Goal: Communication & Community: Answer question/provide support

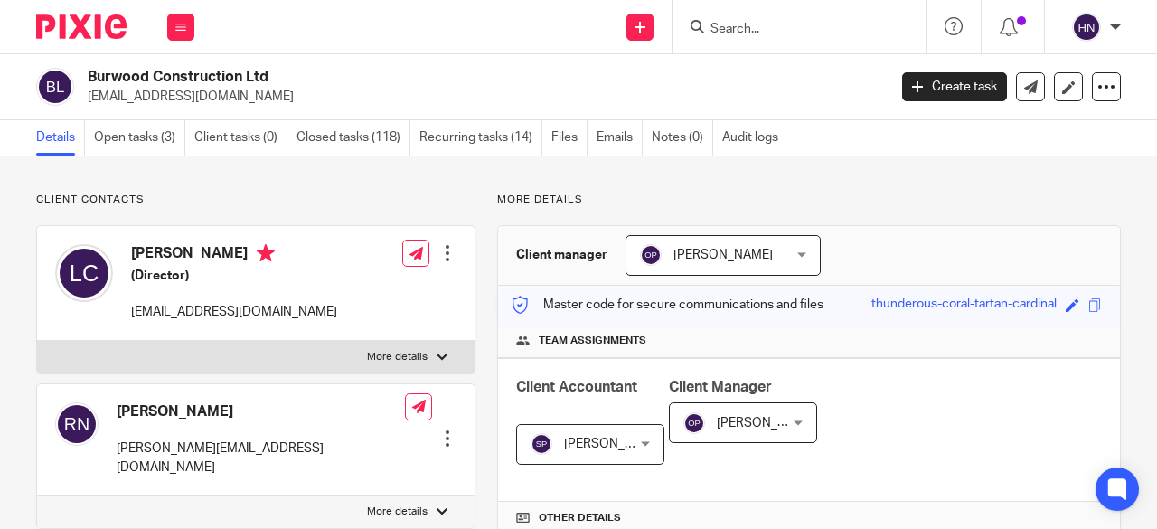
scroll to position [90, 0]
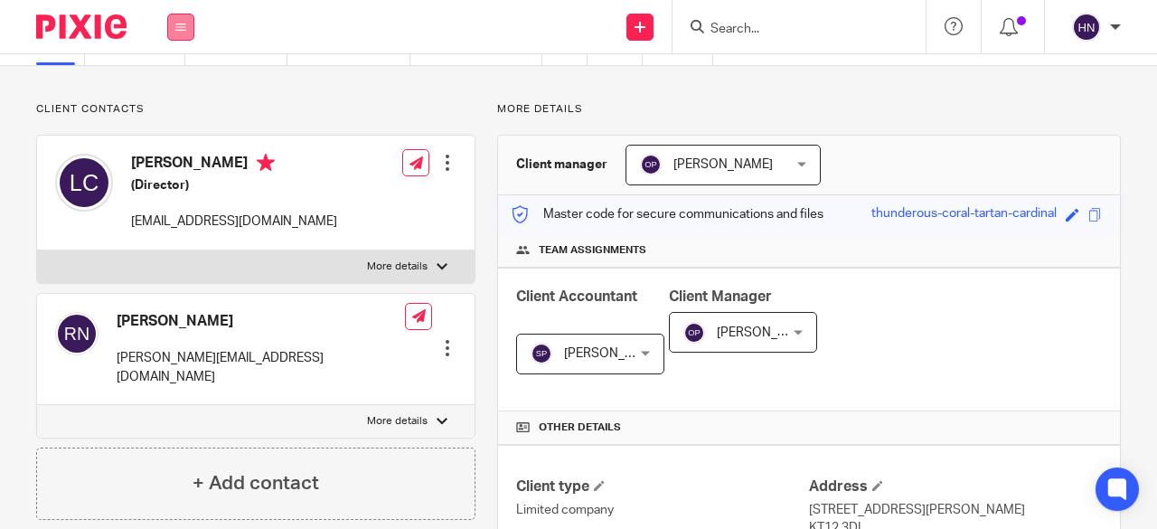
click at [183, 18] on button at bounding box center [180, 27] width 27 height 27
click at [174, 85] on link "Work" at bounding box center [170, 84] width 29 height 13
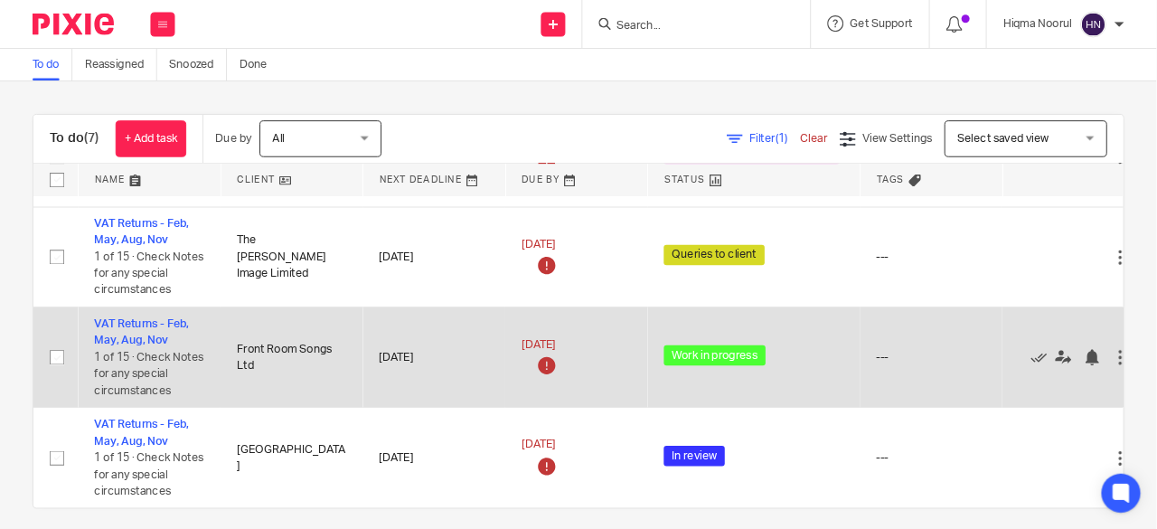
scroll to position [13, 0]
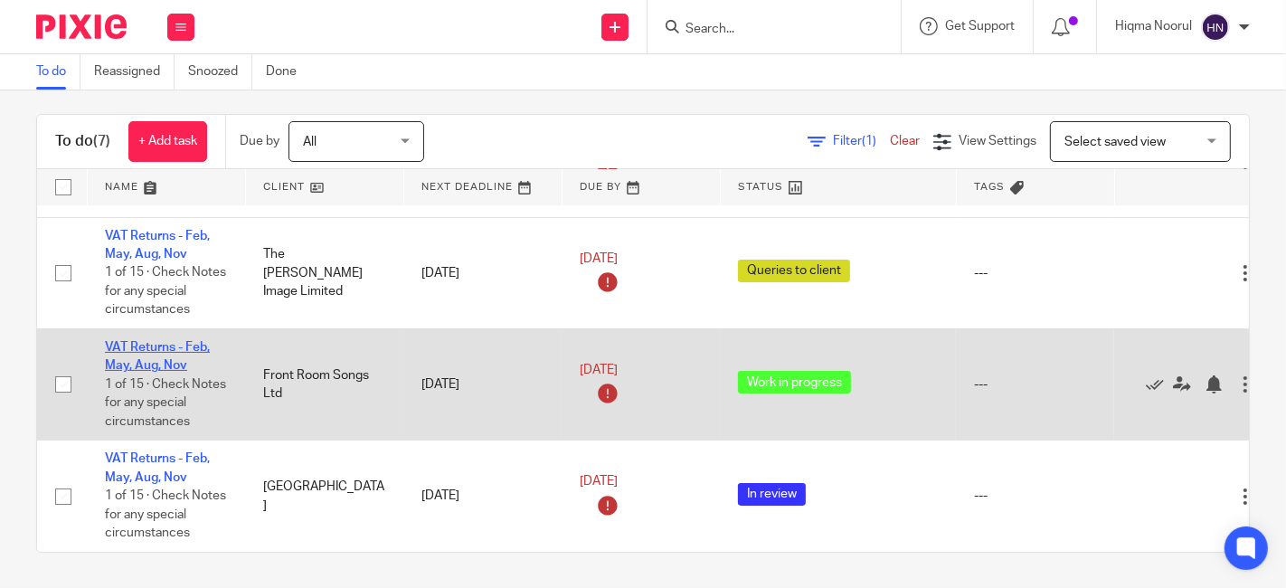
click at [141, 341] on link "VAT Returns - Feb, May, Aug, Nov" at bounding box center [157, 356] width 105 height 31
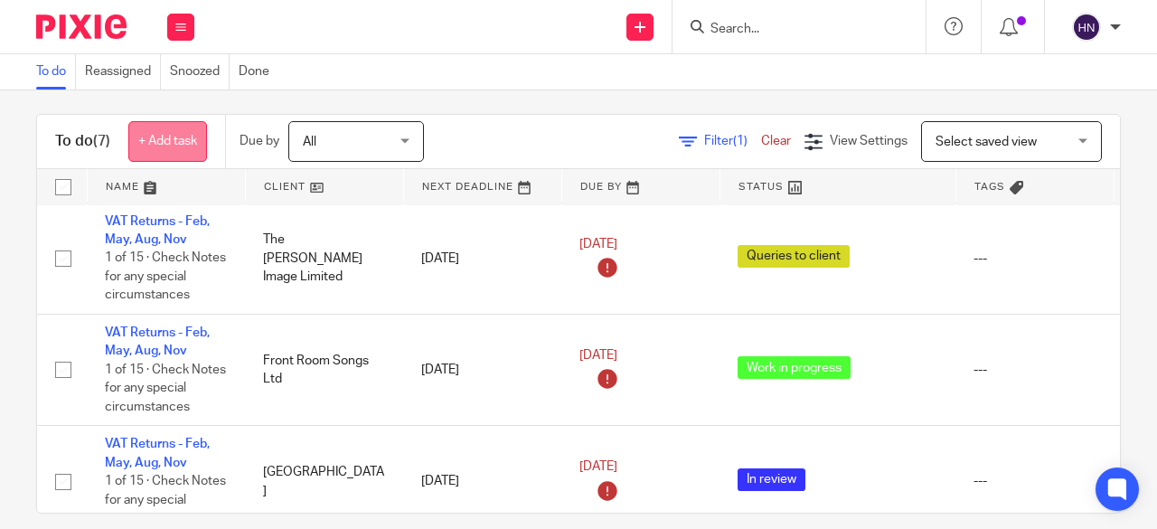
scroll to position [374, 0]
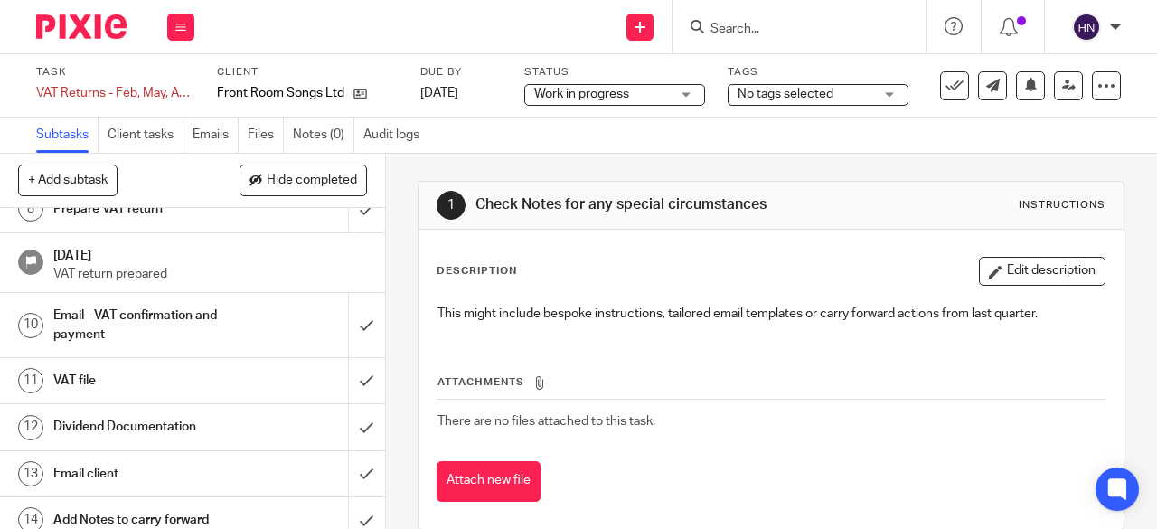
scroll to position [436, 0]
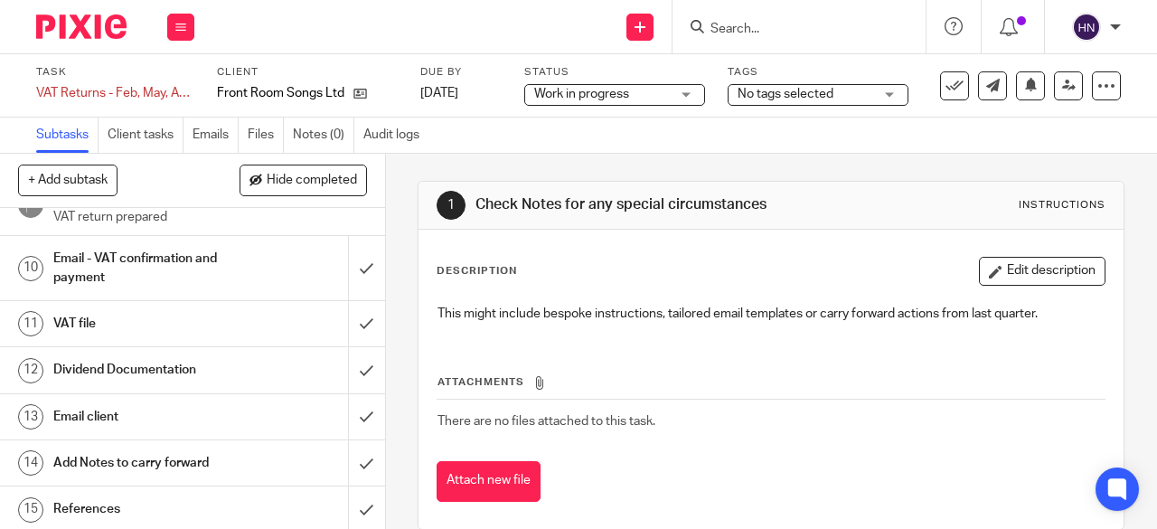
click at [118, 247] on h1 "Email - VAT confirmation and payment" at bounding box center [145, 268] width 184 height 46
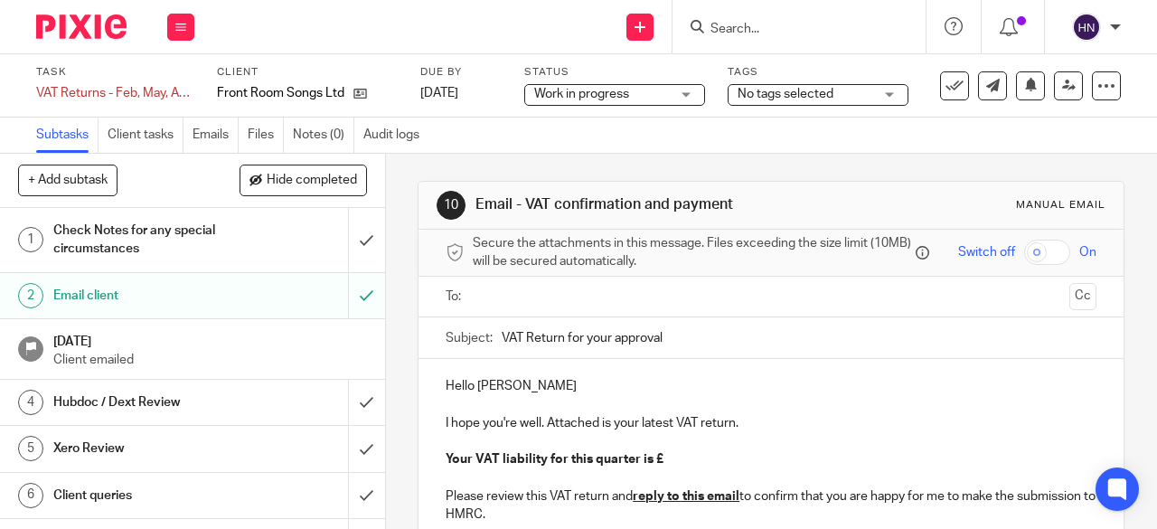
click at [568, 393] on p "Hello [PERSON_NAME]" at bounding box center [771, 386] width 651 height 18
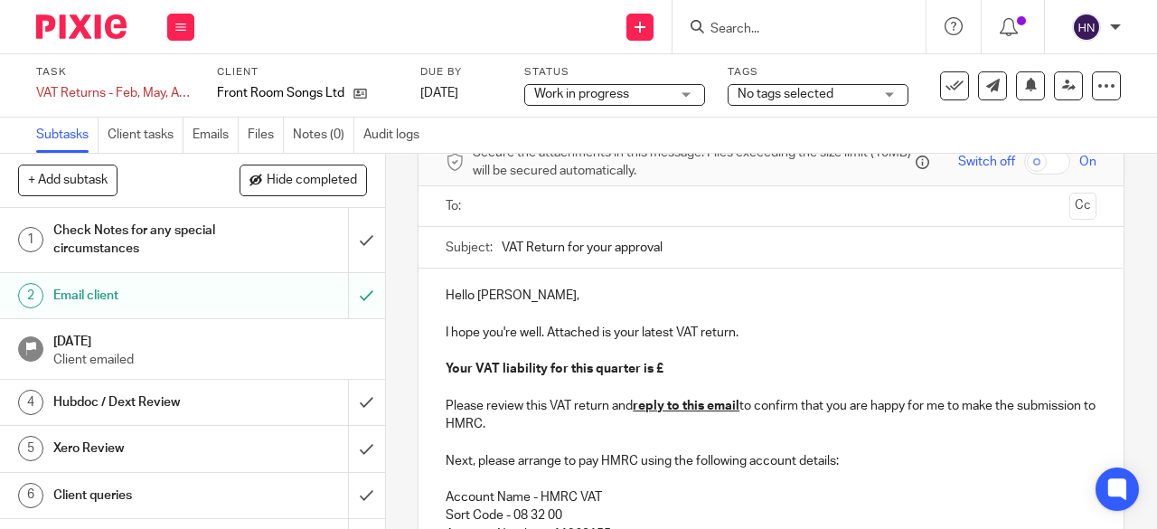
click at [680, 372] on p "Your VAT liability for this quarter is £" at bounding box center [771, 369] width 651 height 18
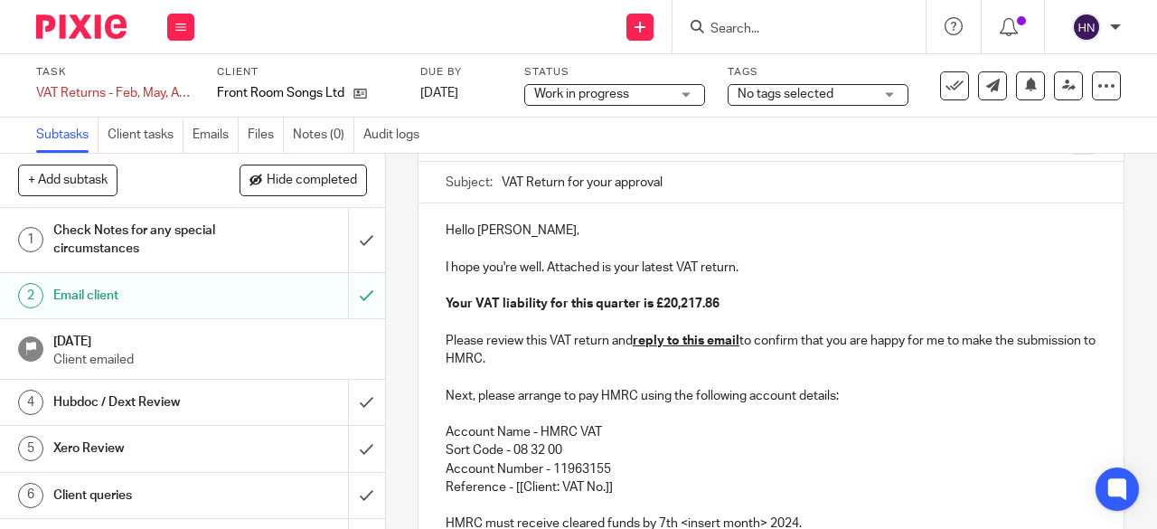
scroll to position [181, 0]
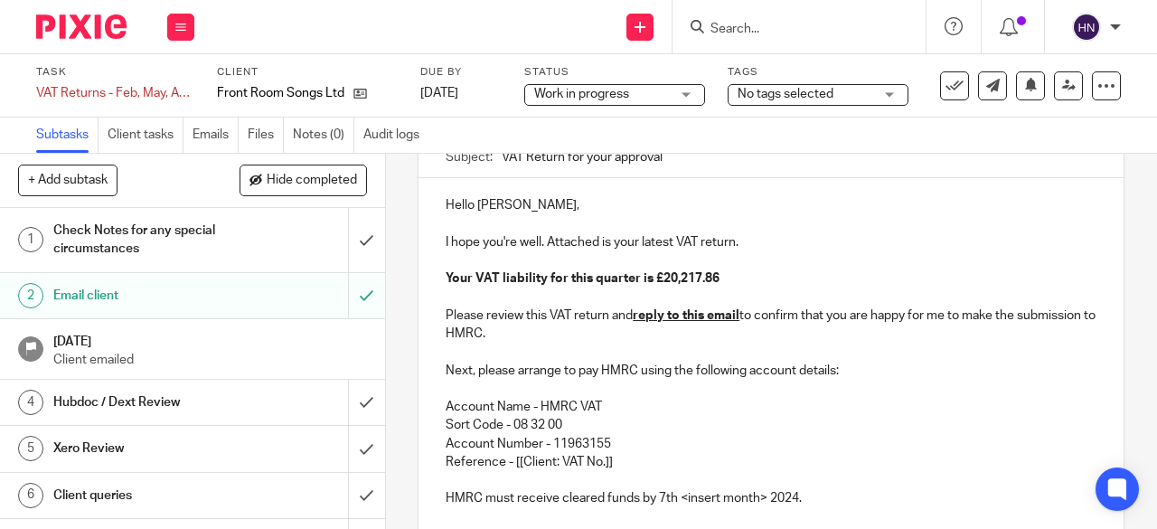
click at [536, 470] on p "Reference - [[Client: VAT No.]]" at bounding box center [771, 462] width 651 height 18
drag, startPoint x: 505, startPoint y: 469, endPoint x: 613, endPoint y: 472, distance: 107.6
click at [613, 471] on p "Reference - [[Client: VAT No.]]" at bounding box center [771, 462] width 651 height 18
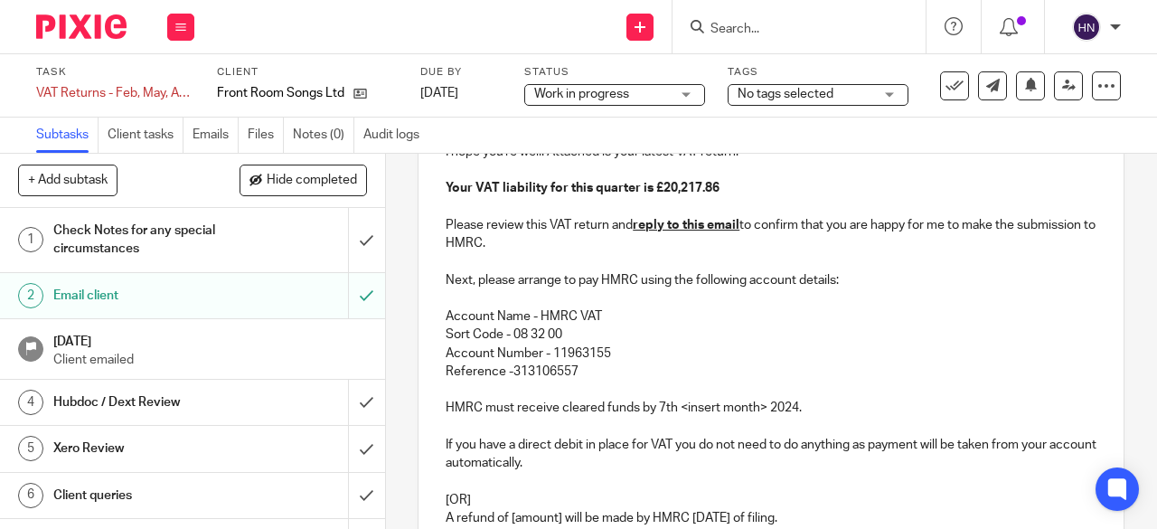
scroll to position [362, 0]
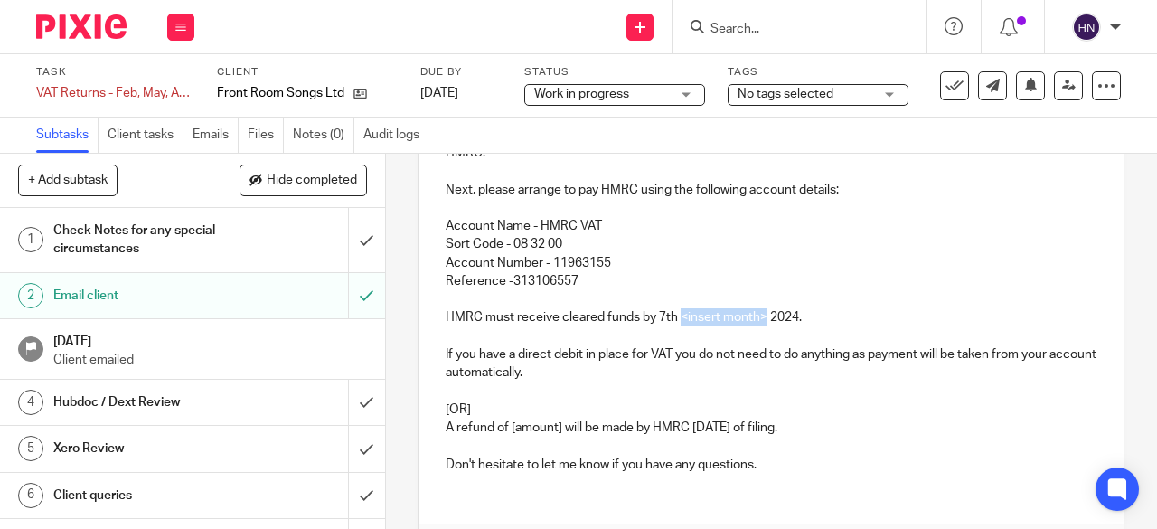
drag, startPoint x: 758, startPoint y: 322, endPoint x: 674, endPoint y: 321, distance: 84.1
click at [674, 321] on p "HMRC must receive cleared funds by 7th <insert month> 2024." at bounding box center [771, 317] width 651 height 18
click at [745, 317] on p "HMRC must receive cleared funds by 7th October 2024." at bounding box center [771, 317] width 651 height 18
drag, startPoint x: 823, startPoint y: 426, endPoint x: 422, endPoint y: 398, distance: 401.5
click at [422, 398] on div "Hello Katie, I hope you're well. Attached is your latest VAT return. Your VAT l…" at bounding box center [771, 242] width 705 height 490
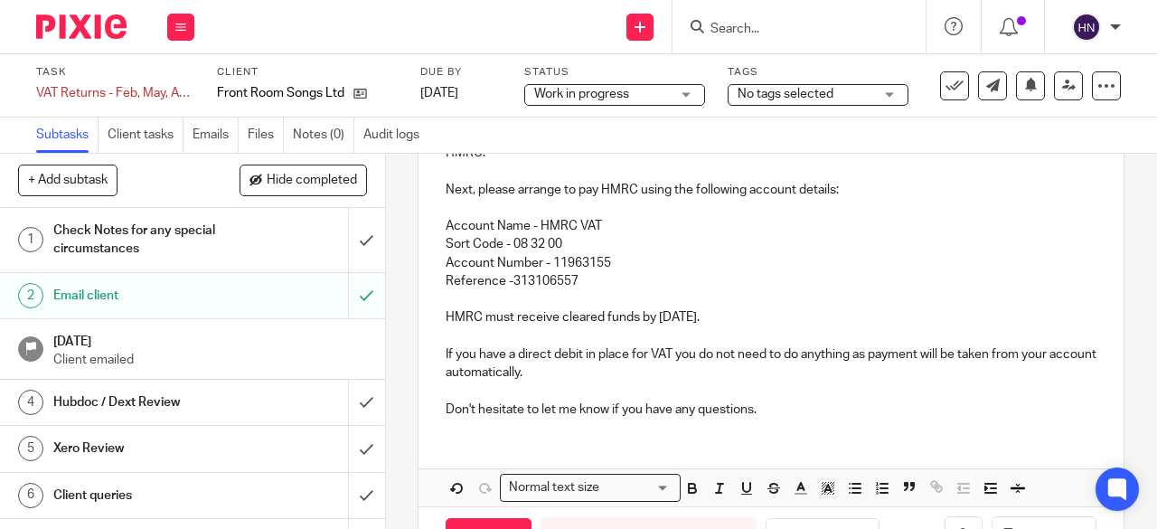
click at [777, 410] on p "Don't hesitate to let me know if you have any questions." at bounding box center [771, 409] width 651 height 18
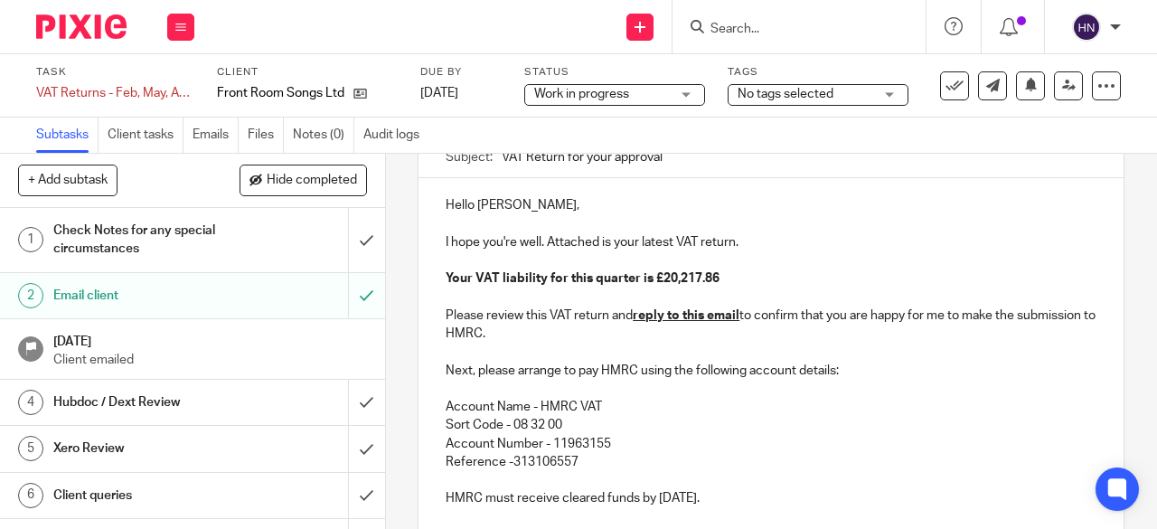
scroll to position [485, 0]
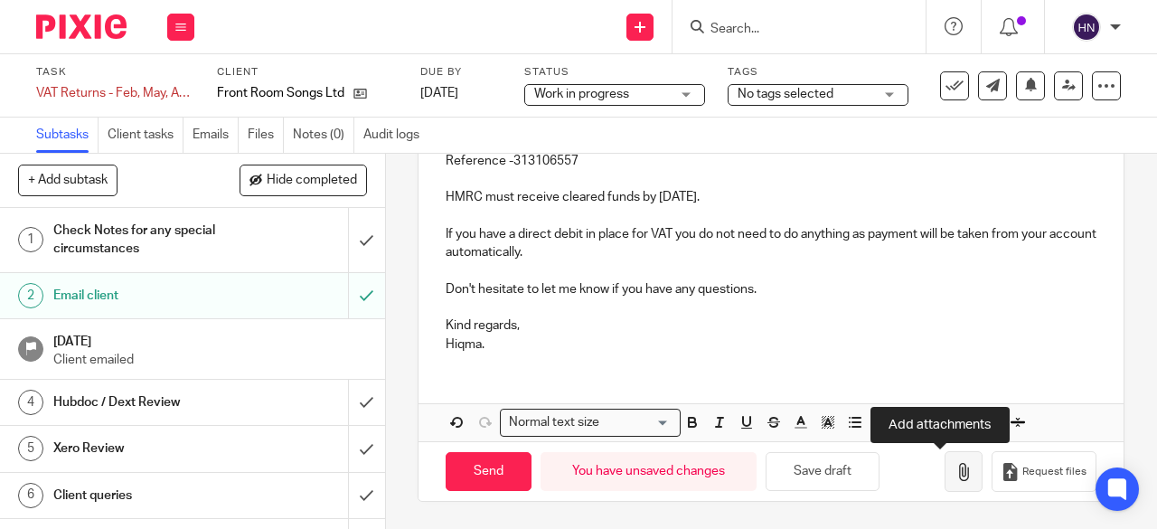
click at [955, 467] on icon "button" at bounding box center [964, 472] width 18 height 18
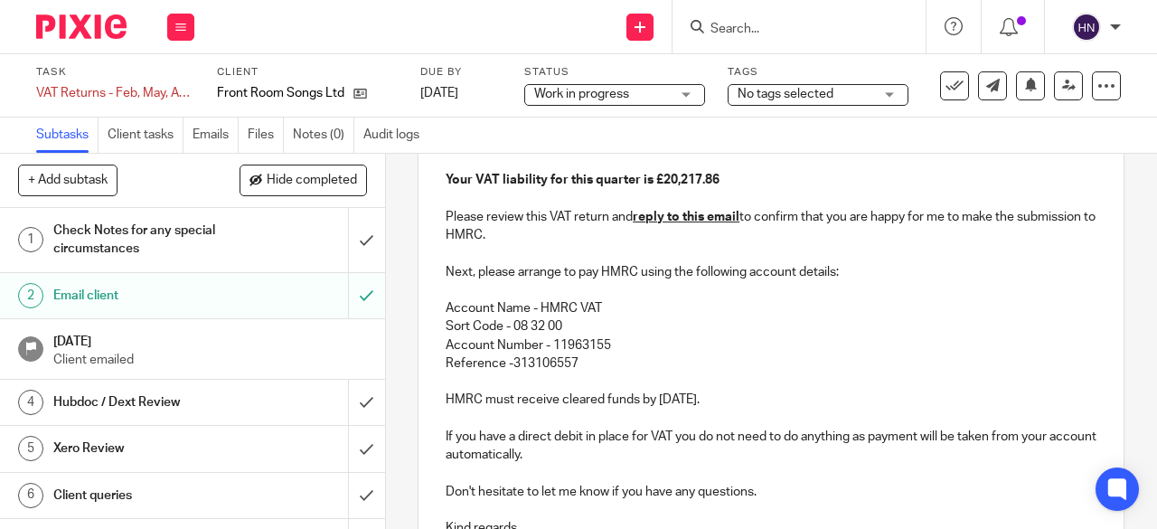
scroll to position [0, 0]
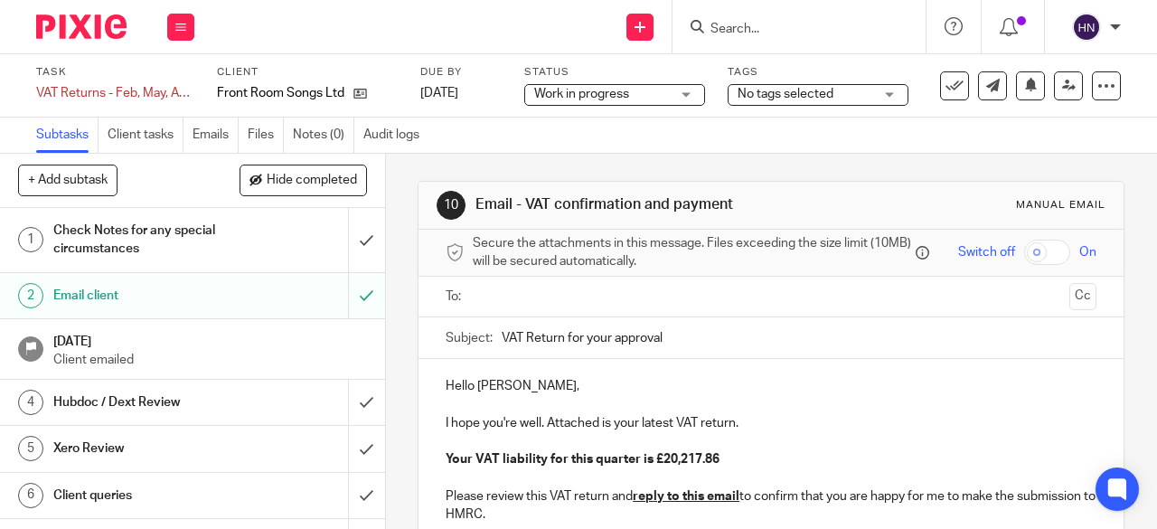
click at [509, 296] on input "text" at bounding box center [770, 297] width 583 height 21
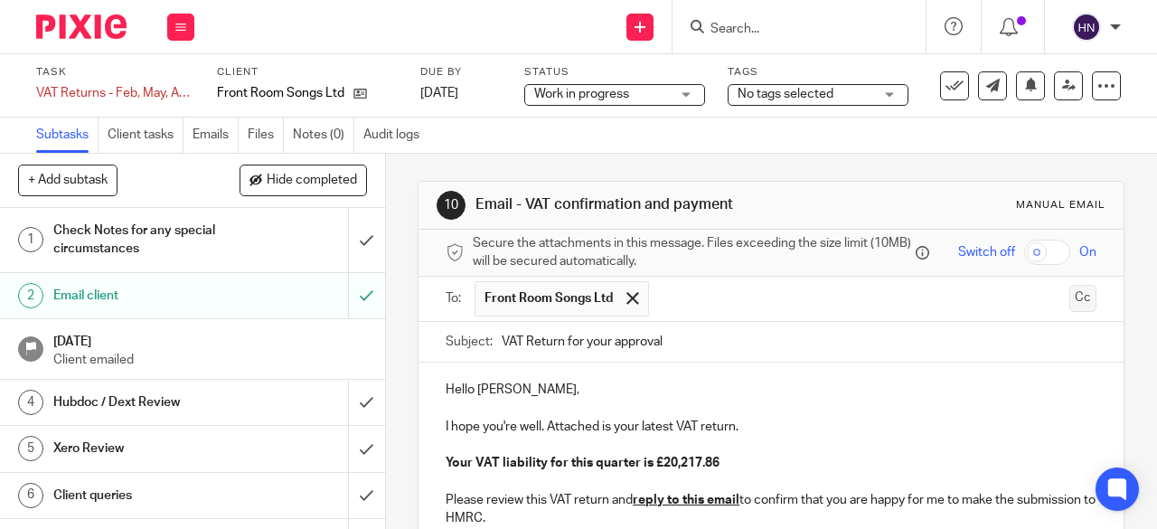
click at [1069, 301] on button "Cc" at bounding box center [1082, 298] width 27 height 27
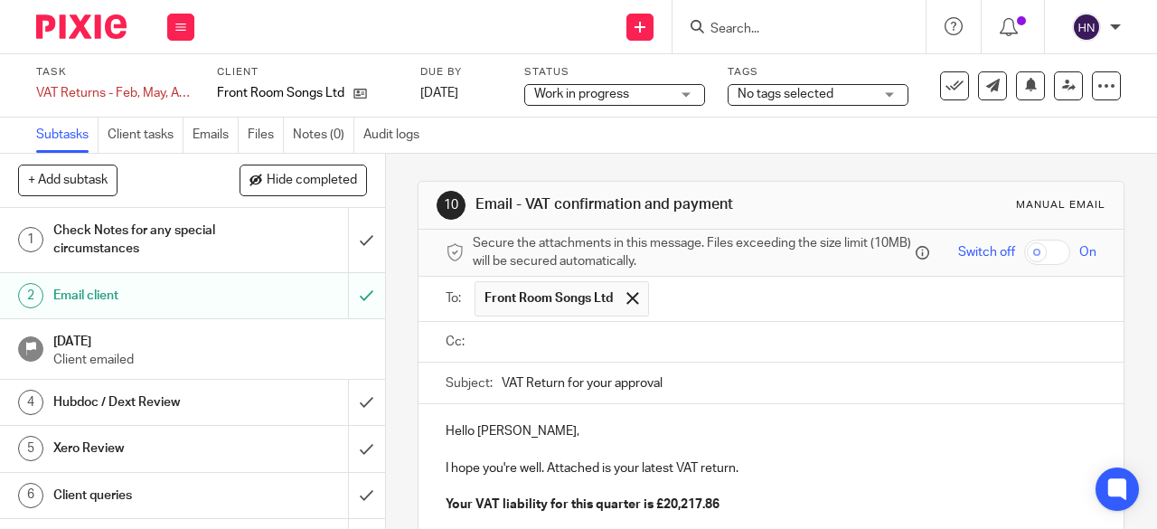
type input "v"
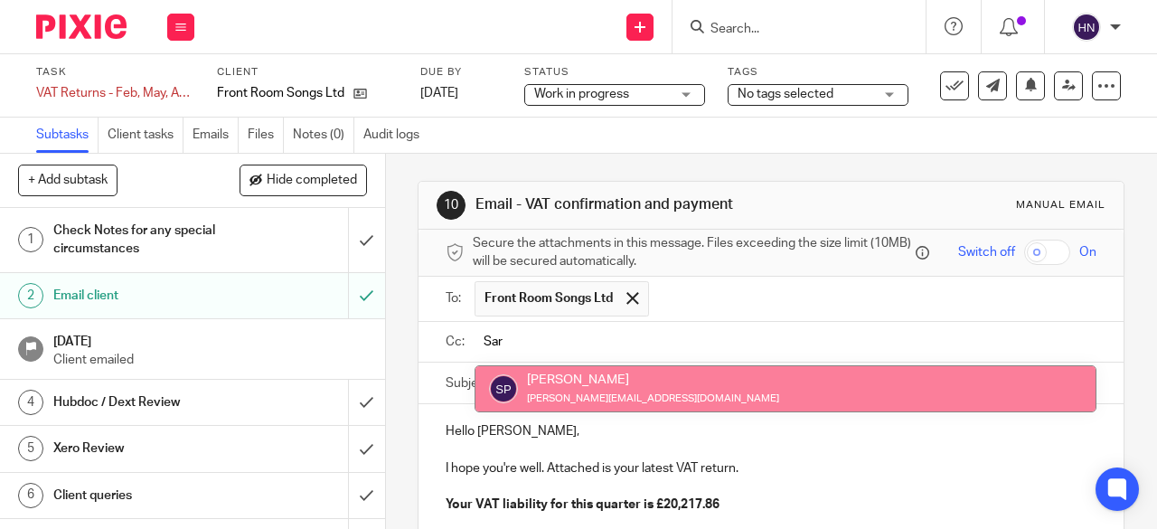
type input "Sar"
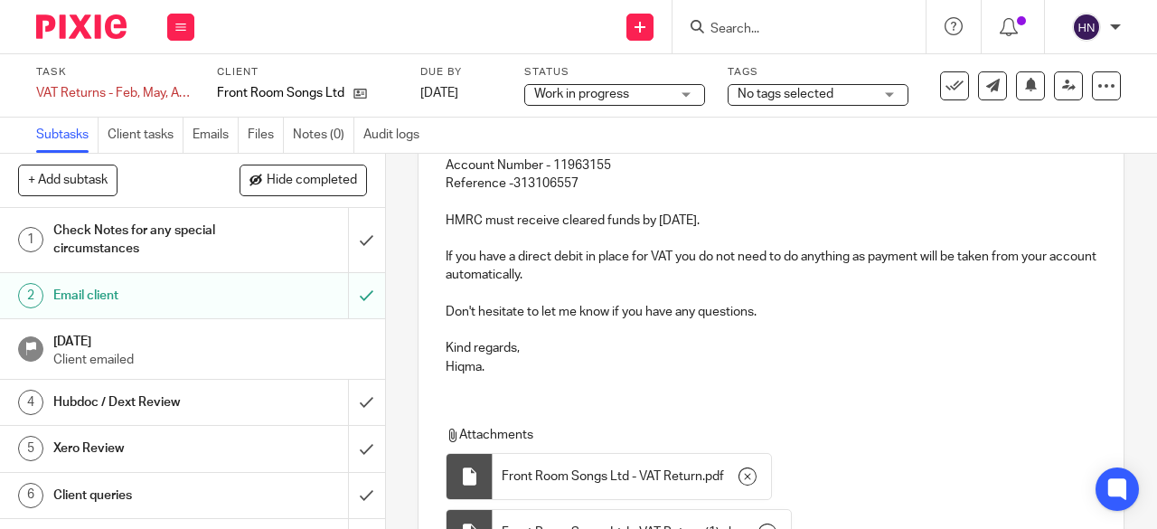
scroll to position [689, 0]
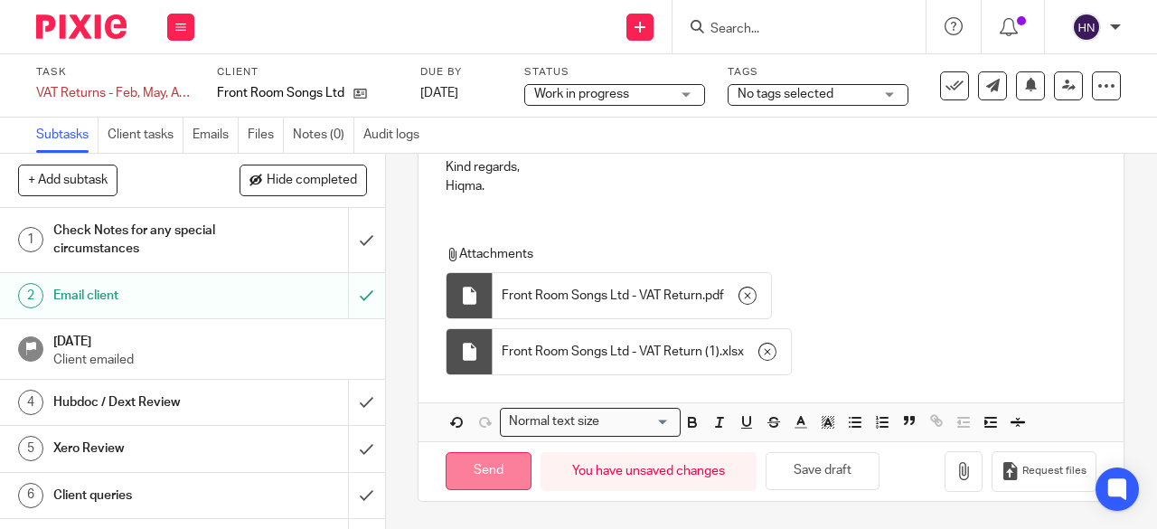
click at [490, 471] on input "Send" at bounding box center [489, 471] width 86 height 39
click at [653, 90] on span "Work in progress" at bounding box center [602, 94] width 136 height 19
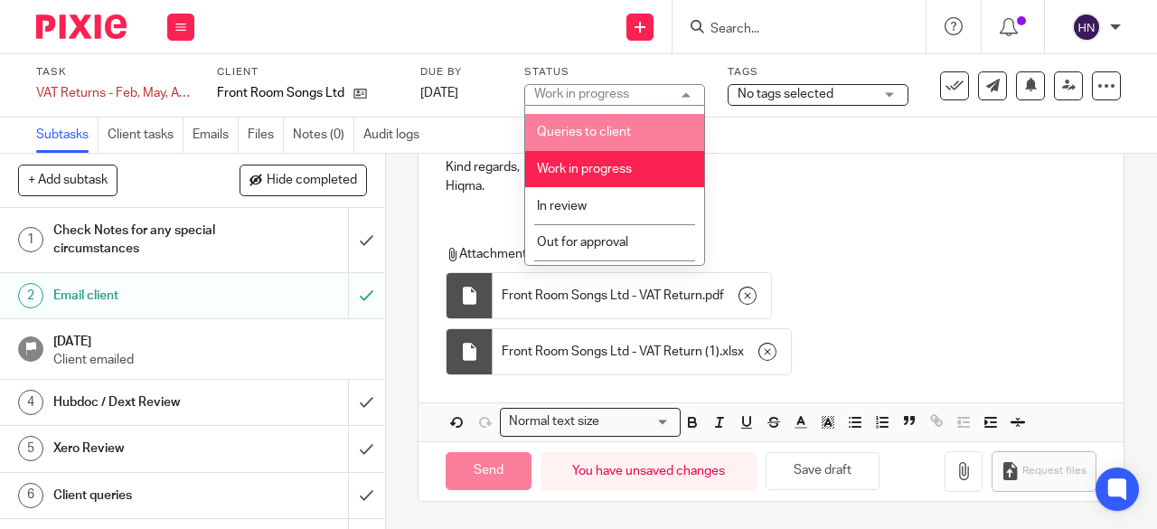
scroll to position [226, 0]
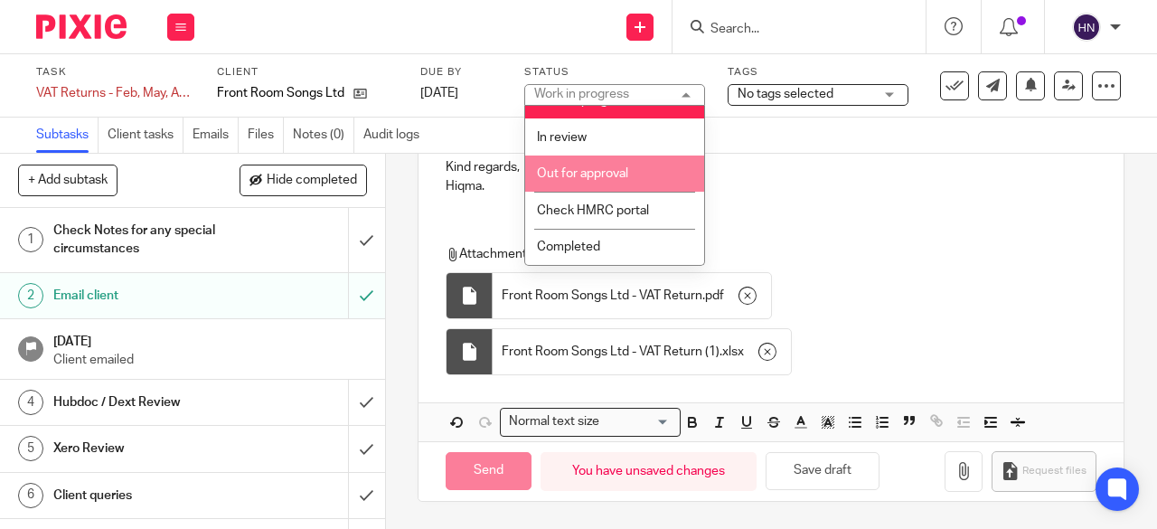
click at [595, 173] on span "Out for approval" at bounding box center [582, 173] width 91 height 13
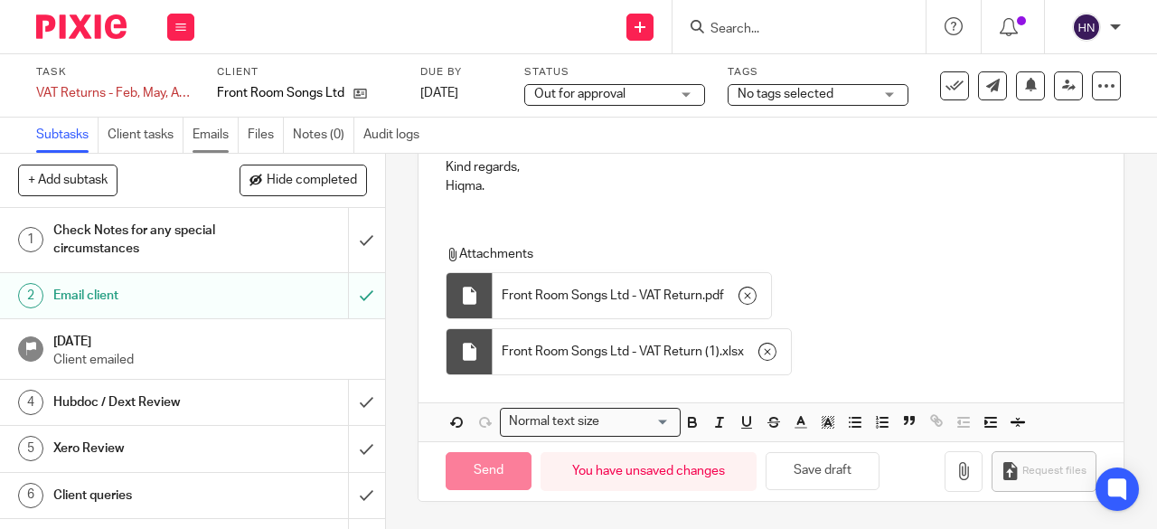
type input "Sent"
